Goal: Transaction & Acquisition: Download file/media

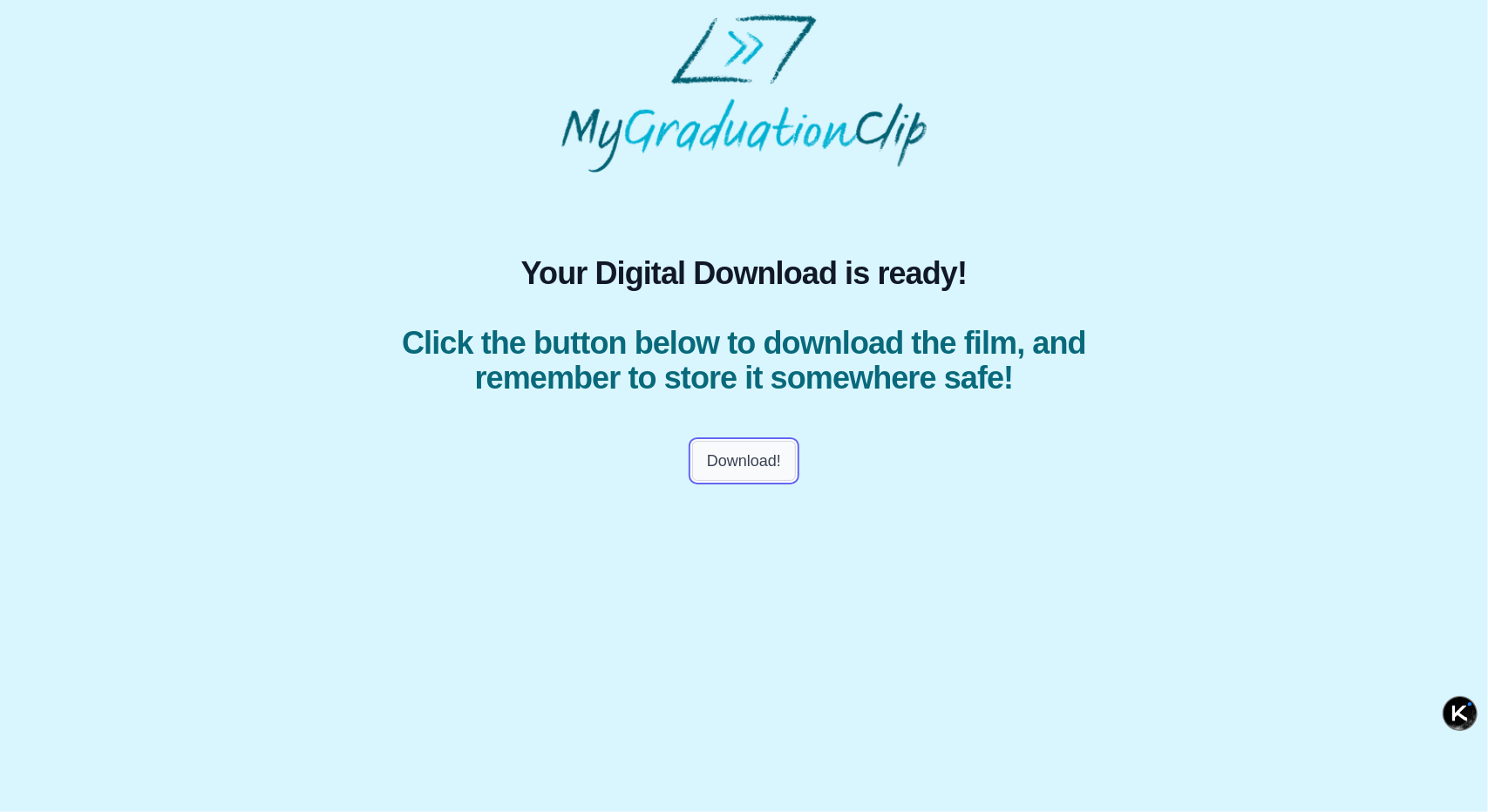
click at [731, 481] on button "Download!" at bounding box center [744, 460] width 104 height 40
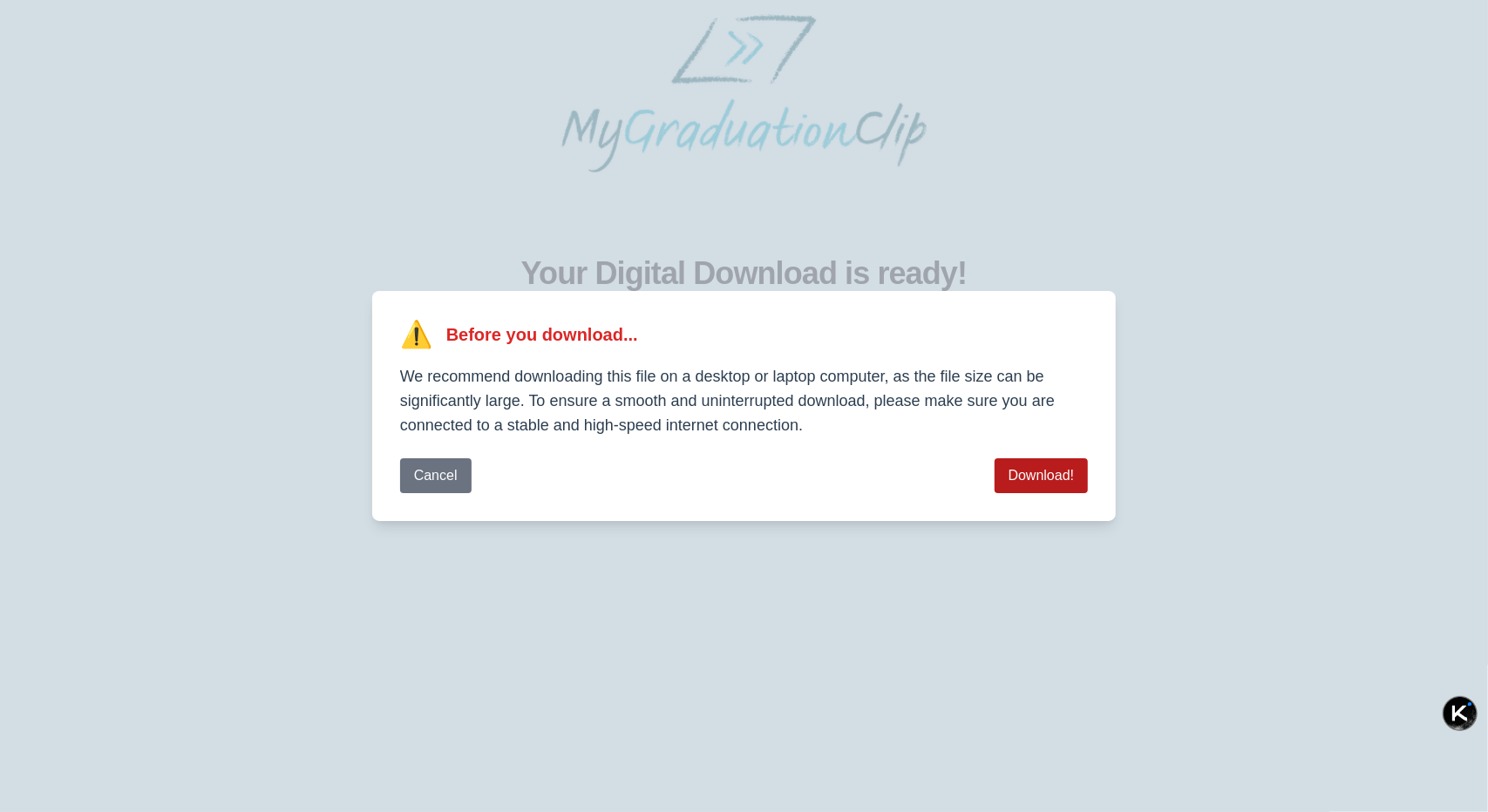
click at [1040, 475] on button "Download!" at bounding box center [1042, 476] width 94 height 35
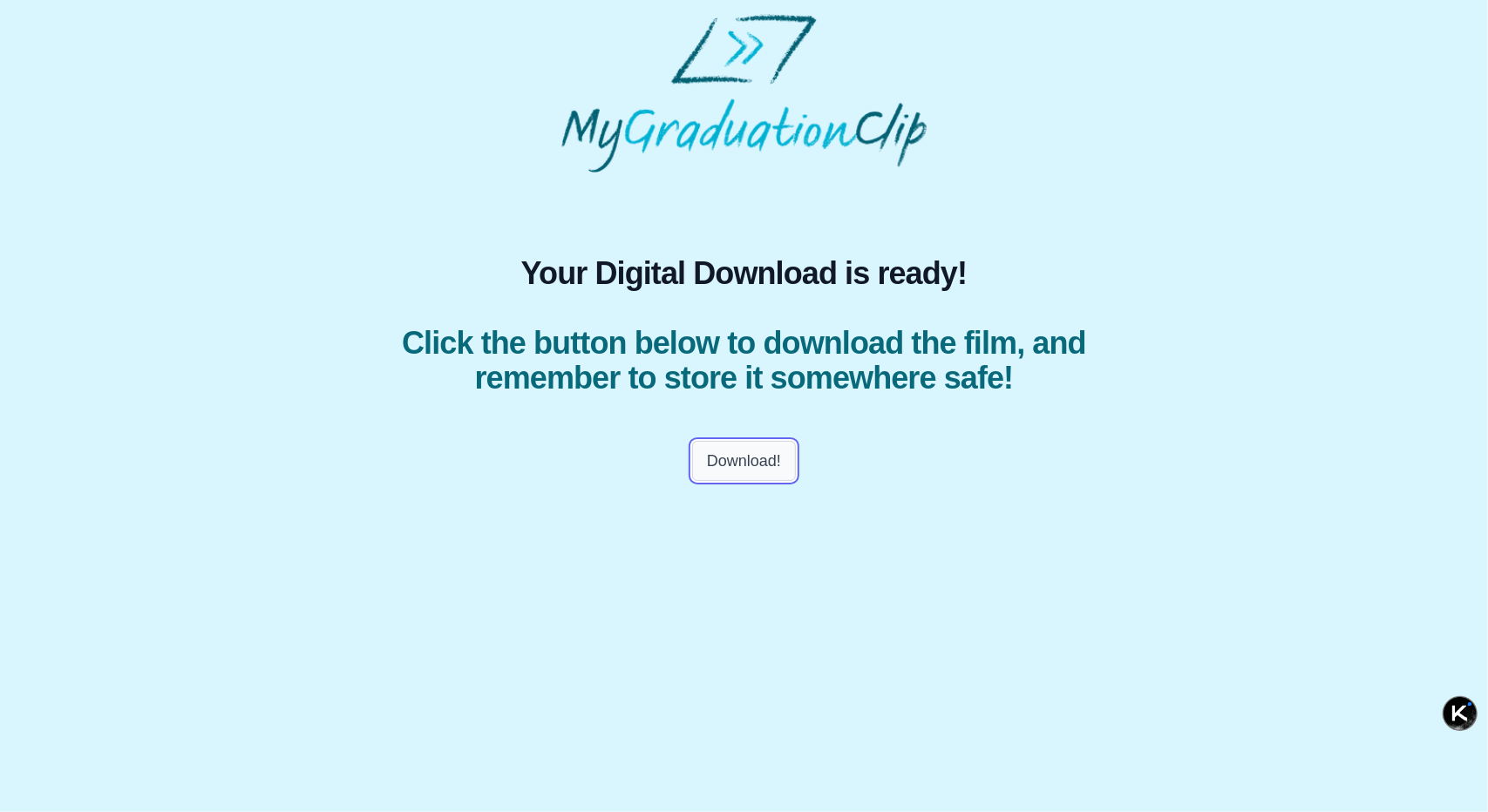
click at [727, 481] on button "Download!" at bounding box center [744, 460] width 104 height 40
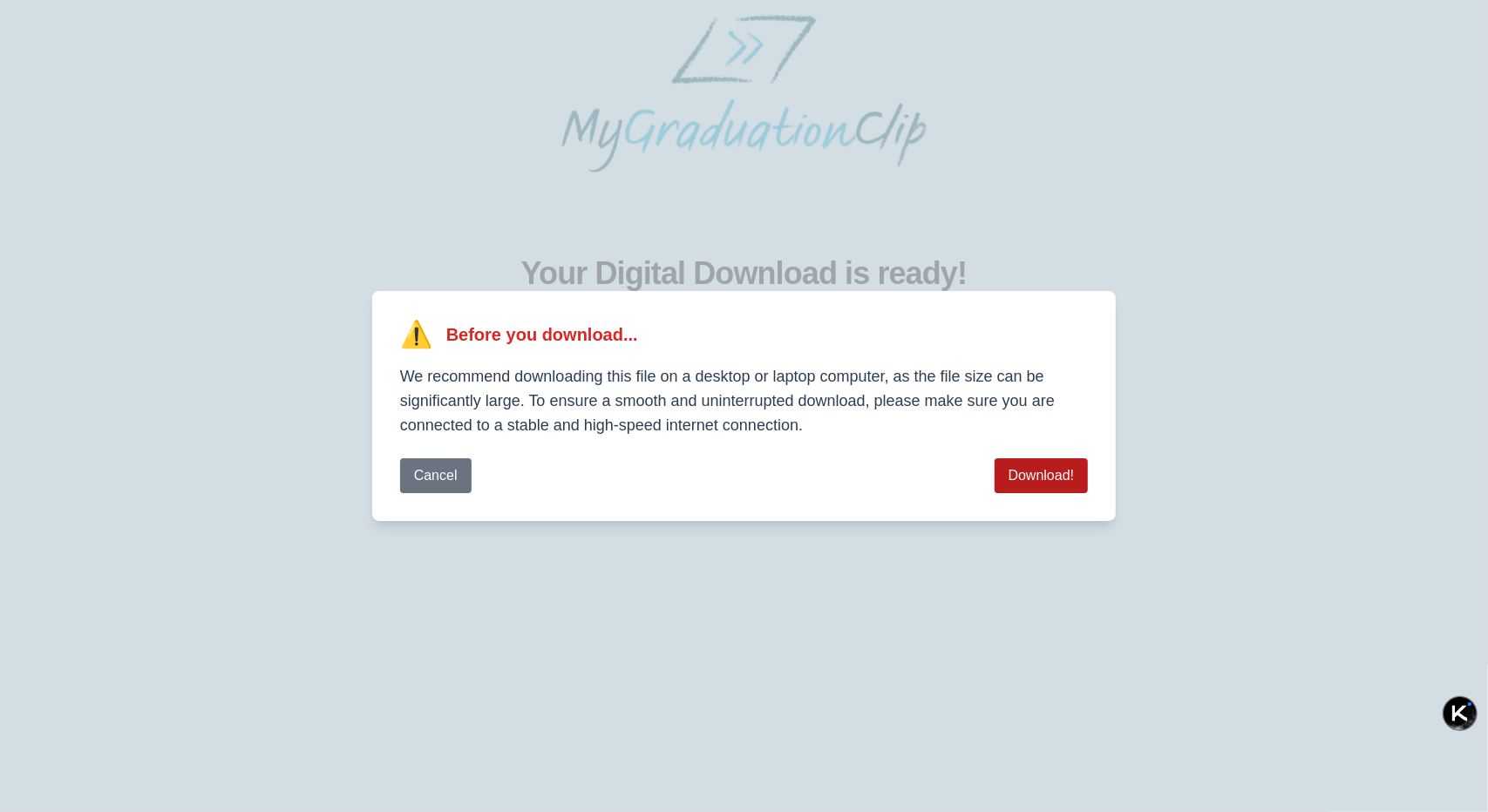
click at [1058, 475] on button "Download!" at bounding box center [1042, 476] width 94 height 35
